Goal: Information Seeking & Learning: Learn about a topic

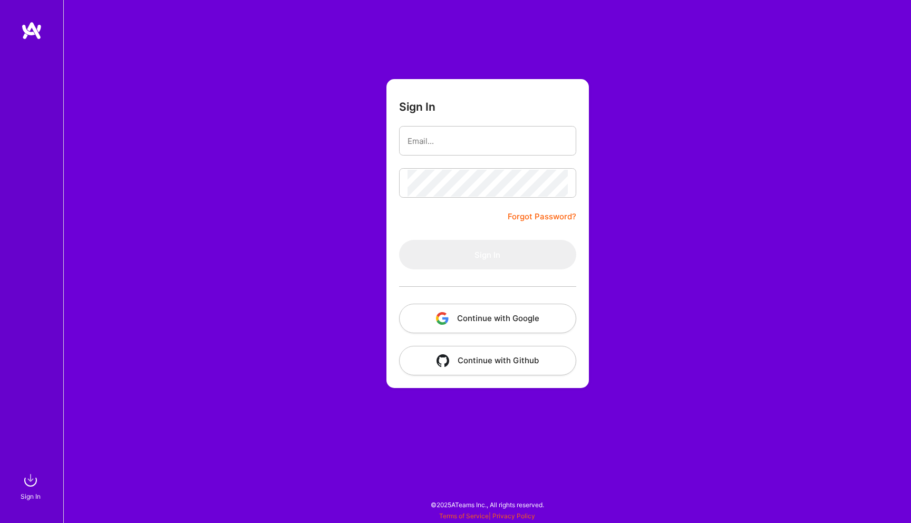
type input "[EMAIL_ADDRESS][DOMAIN_NAME]"
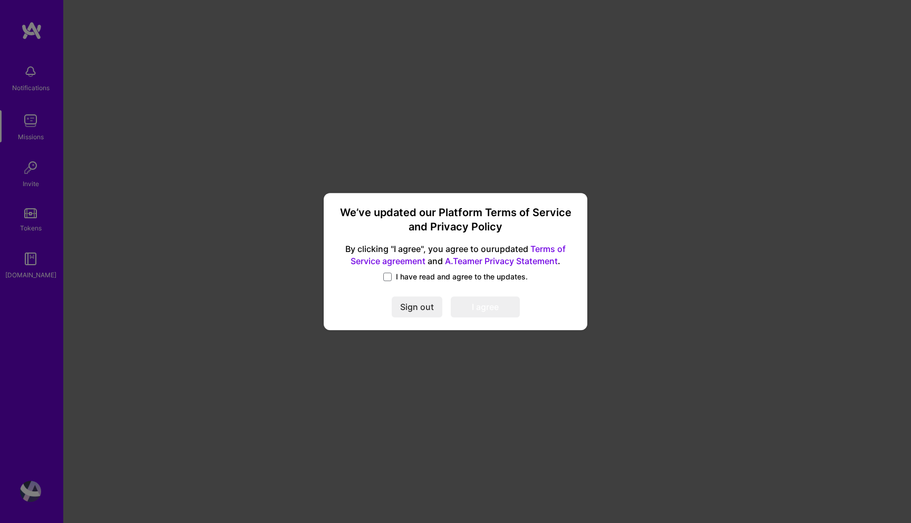
click at [406, 281] on span "I have read and agree to the updates." at bounding box center [462, 277] width 132 height 11
click at [0, 0] on input "I have read and agree to the updates." at bounding box center [0, 0] width 0 height 0
click at [476, 303] on button "I agree" at bounding box center [485, 306] width 69 height 21
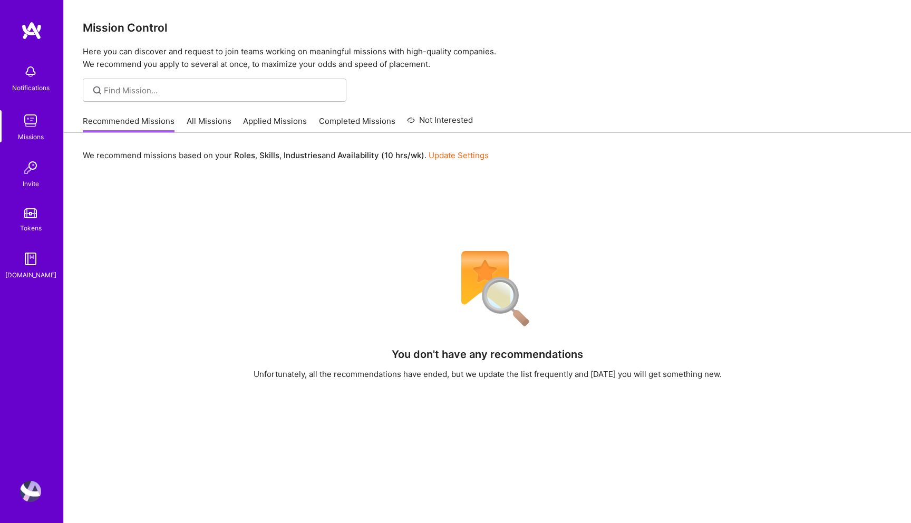
click at [198, 121] on link "All Missions" at bounding box center [209, 124] width 45 height 17
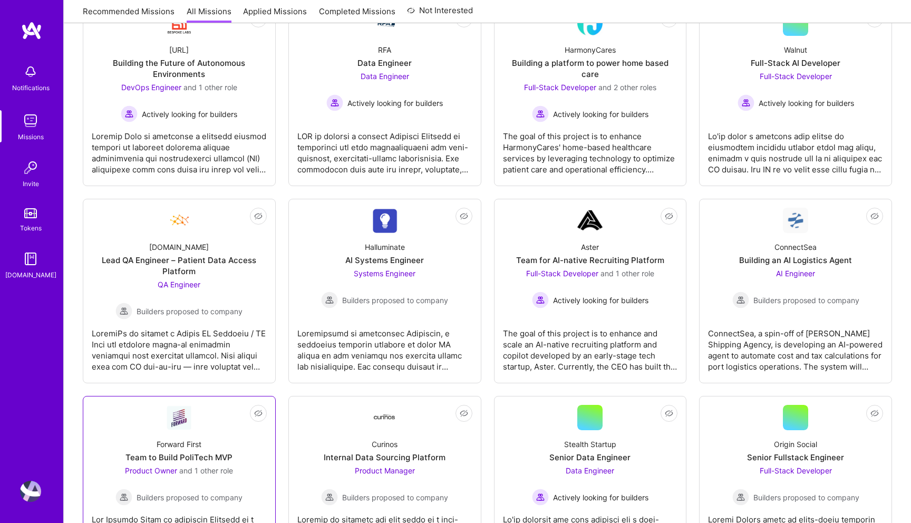
scroll to position [135, 0]
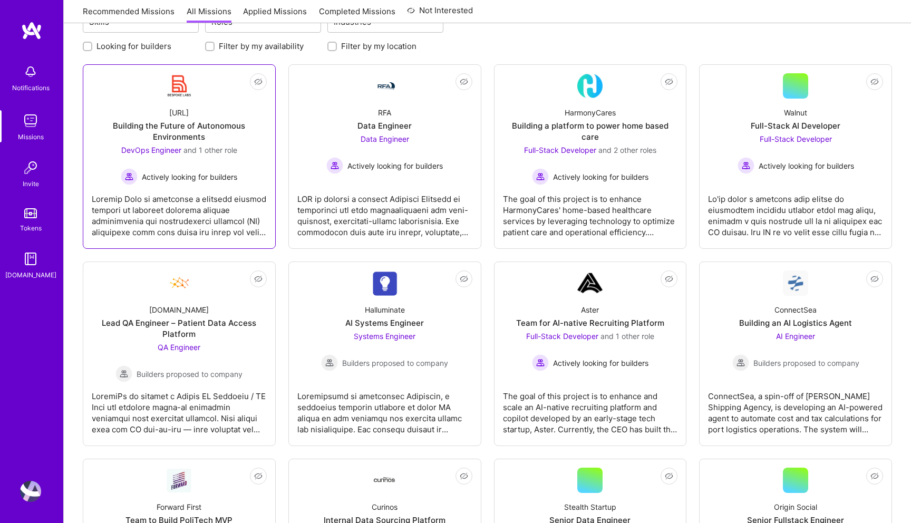
click at [220, 163] on div "DevOps Engineer and 1 other role Actively looking for builders" at bounding box center [179, 165] width 117 height 41
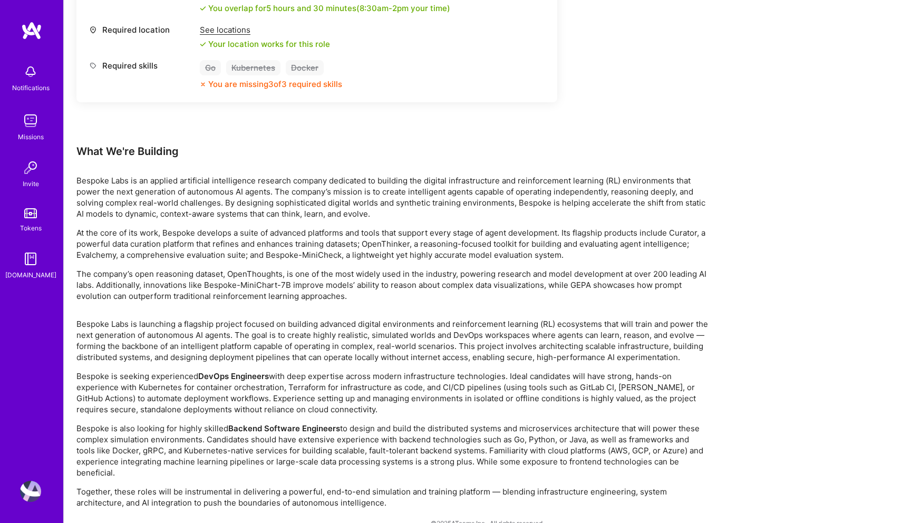
scroll to position [868, 0]
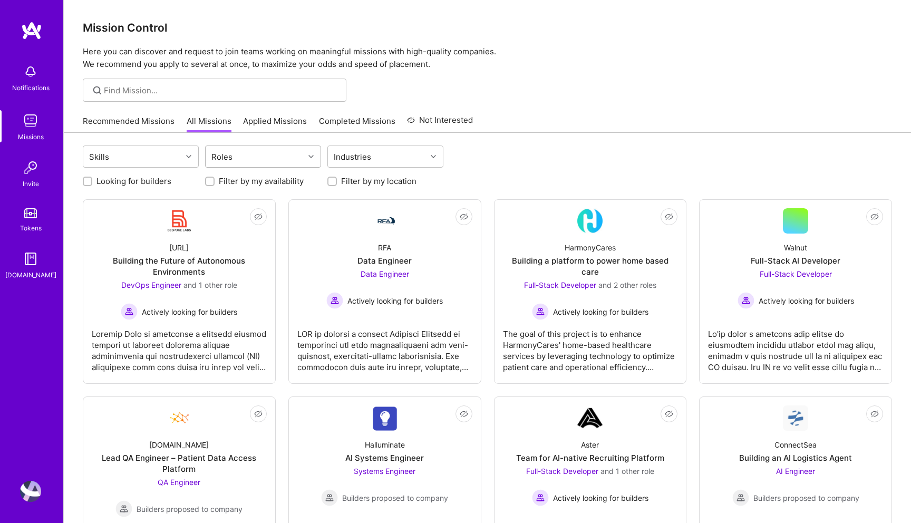
click at [246, 159] on div "Roles" at bounding box center [255, 156] width 99 height 21
click at [250, 223] on div "AI Product Manager" at bounding box center [262, 222] width 103 height 11
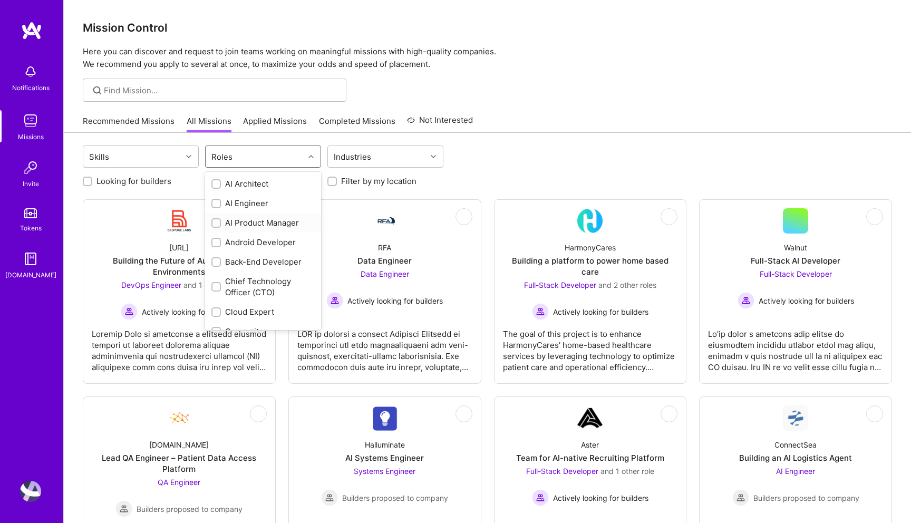
checkbox input "true"
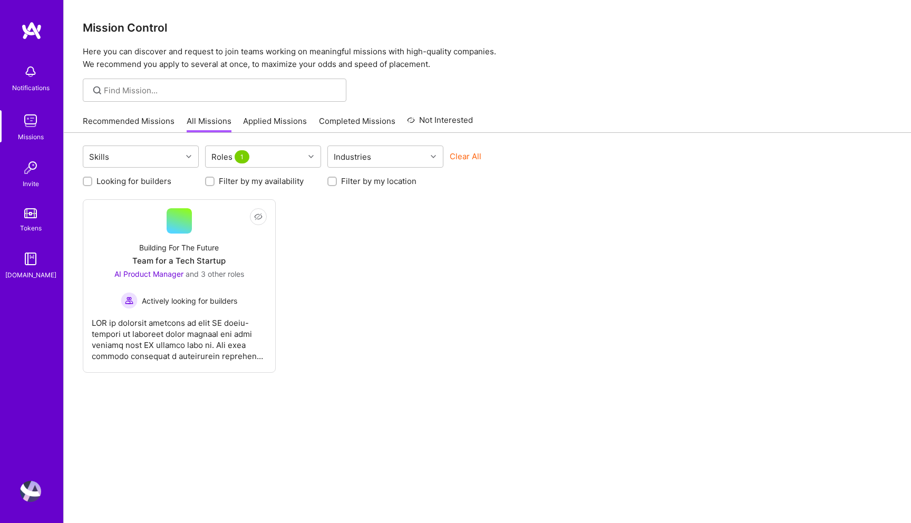
click at [174, 400] on div "Skills Roles 1 Industries Clear All Looking for builders Filter by my availabil…" at bounding box center [488, 342] width 848 height 419
click at [182, 352] on div at bounding box center [179, 335] width 175 height 53
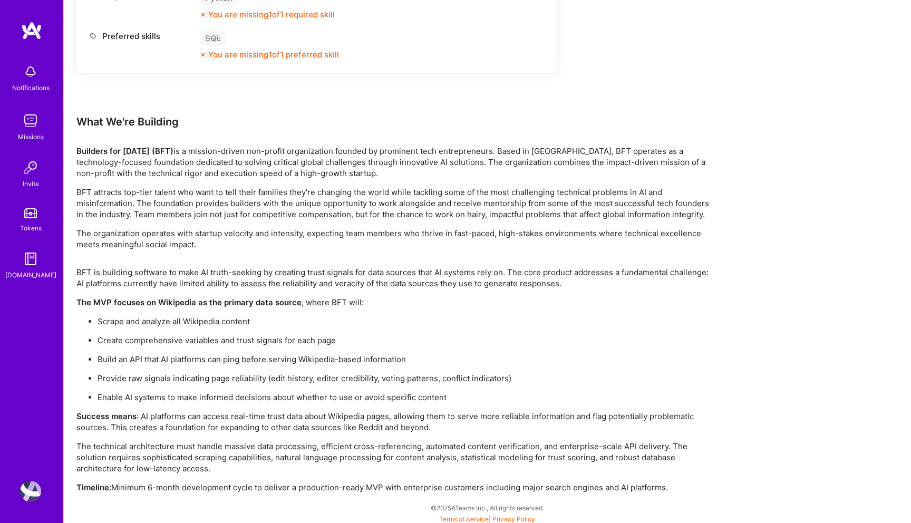
scroll to position [1716, 0]
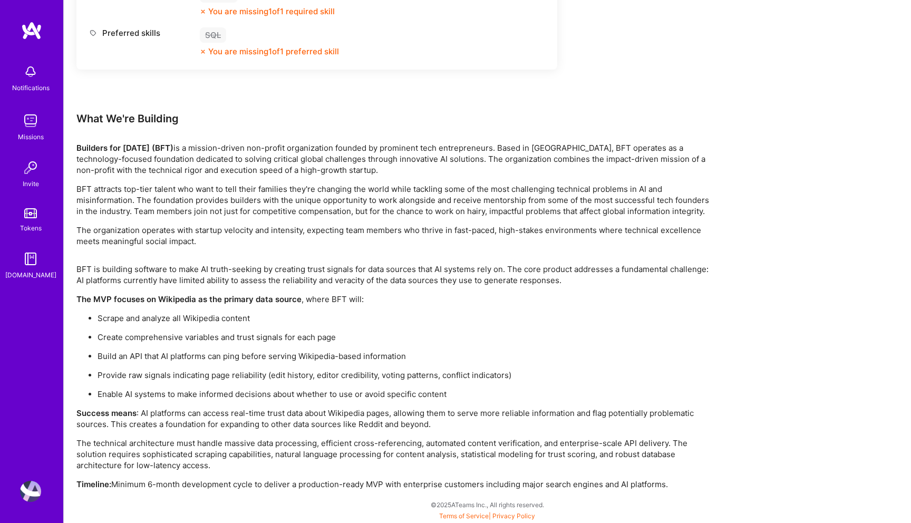
click at [25, 121] on img at bounding box center [30, 120] width 21 height 21
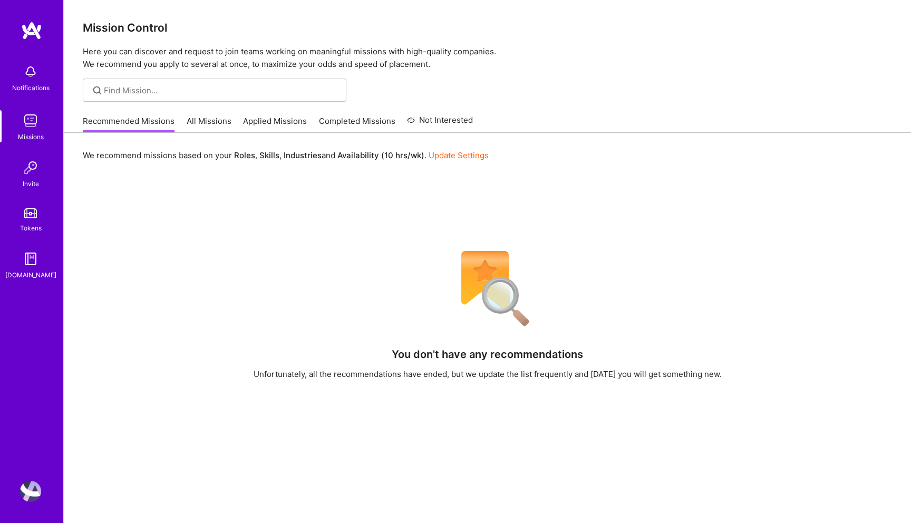
click at [215, 116] on link "All Missions" at bounding box center [209, 124] width 45 height 17
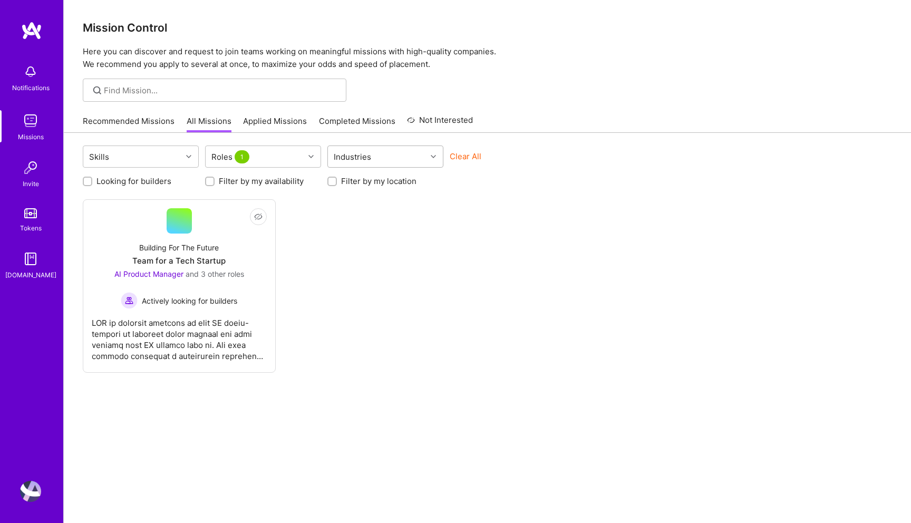
click at [367, 160] on div "Industries" at bounding box center [352, 156] width 43 height 15
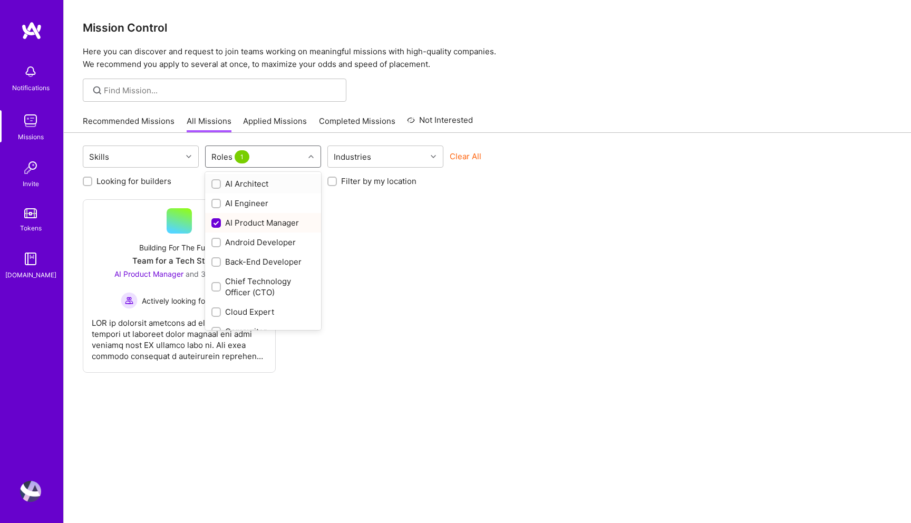
click at [278, 160] on div "Roles 1" at bounding box center [255, 156] width 99 height 21
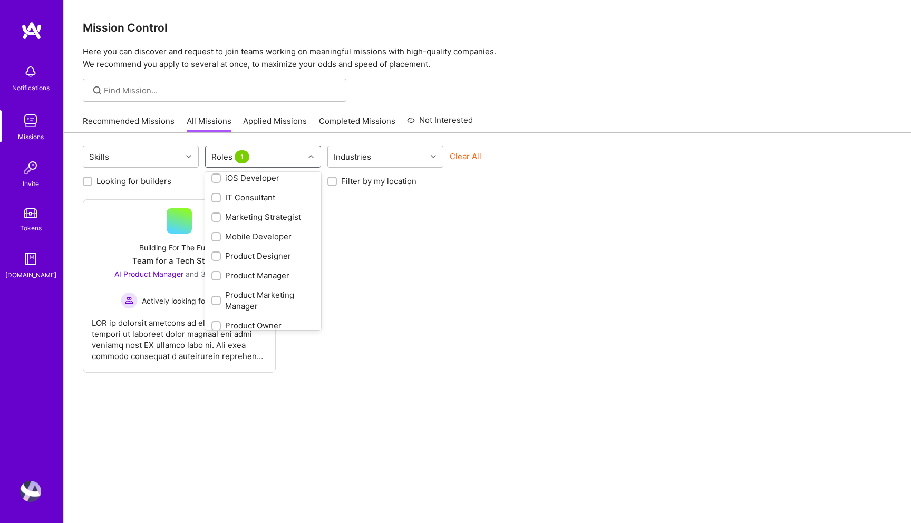
scroll to position [342, 0]
click at [248, 278] on div "Product Manager" at bounding box center [262, 273] width 103 height 11
checkbox input "true"
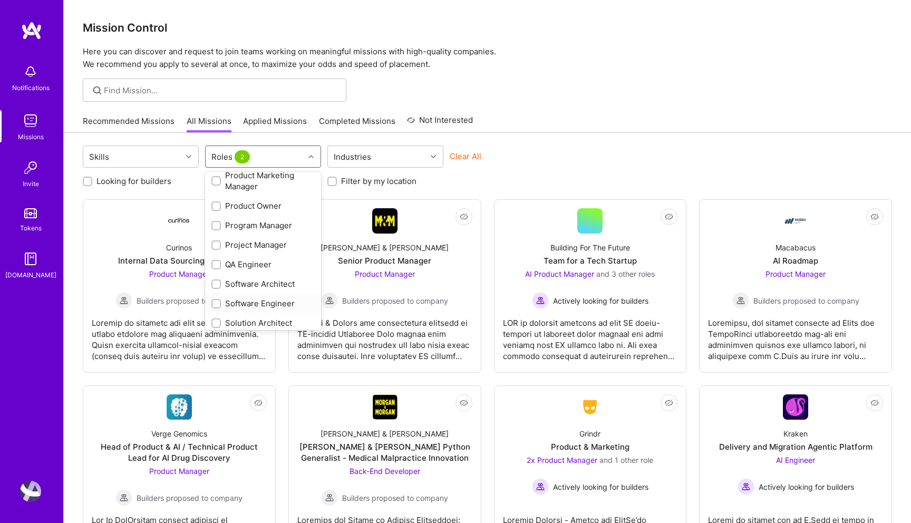
scroll to position [504, 0]
click at [257, 299] on div "Strategy Consultant" at bounding box center [262, 298] width 103 height 11
checkbox input "true"
click at [272, 227] on div "AI Product Manager" at bounding box center [262, 222] width 103 height 11
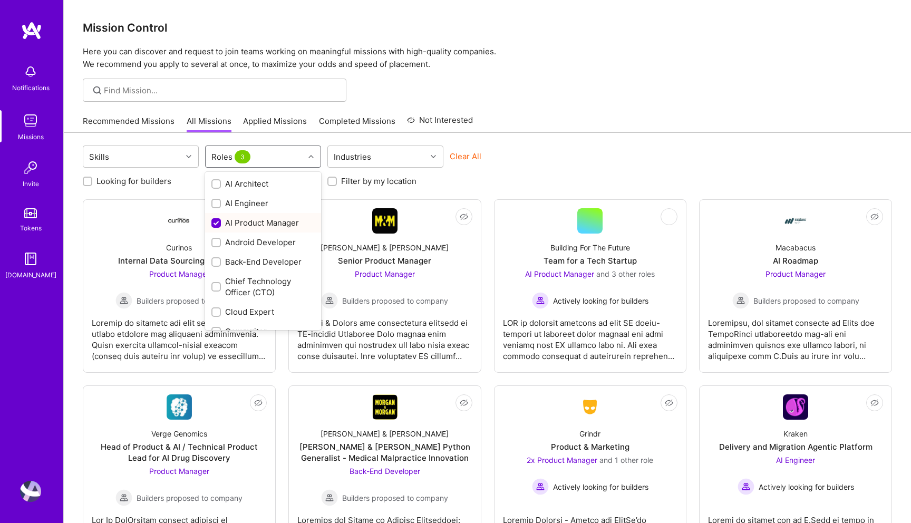
checkbox input "false"
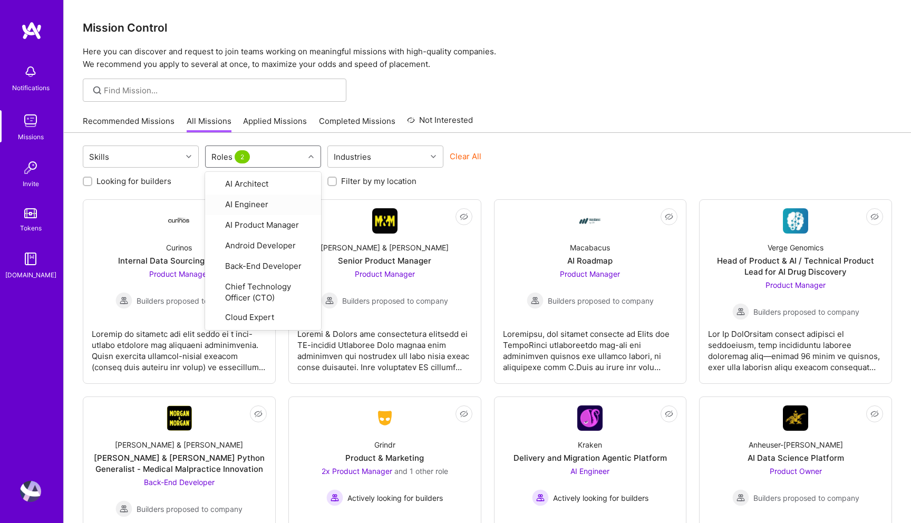
click at [527, 156] on div "Clear All" at bounding box center [508, 161] width 116 height 20
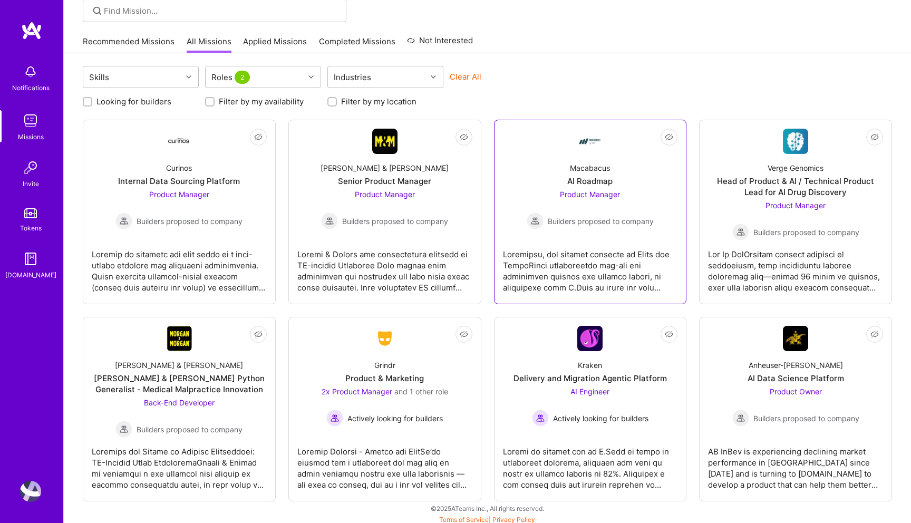
scroll to position [83, 0]
